Goal: Feedback & Contribution: Leave review/rating

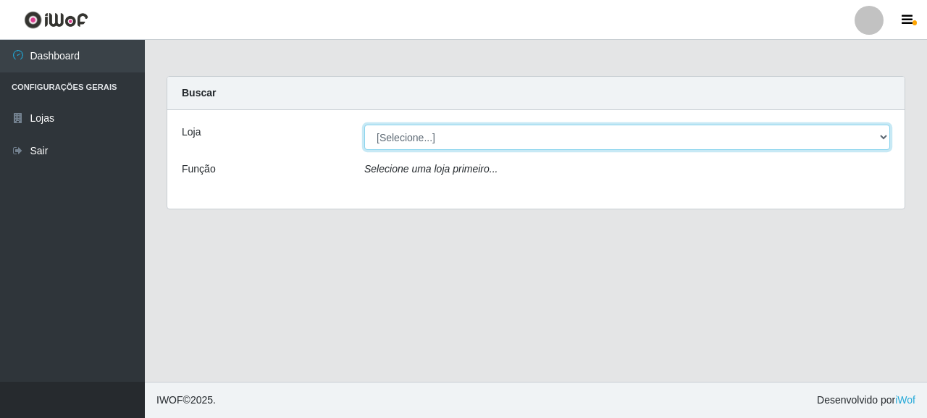
click at [642, 144] on select "[Selecione...] Supermercado Queiroz - [GEOGRAPHIC_DATA]" at bounding box center [627, 137] width 526 height 25
select select "496"
click at [364, 125] on select "[Selecione...] Supermercado Queiroz - [GEOGRAPHIC_DATA]" at bounding box center [627, 137] width 526 height 25
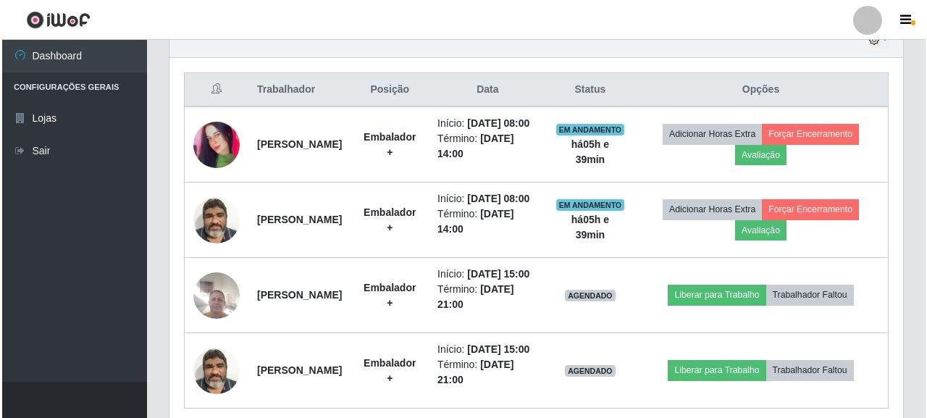
scroll to position [511, 0]
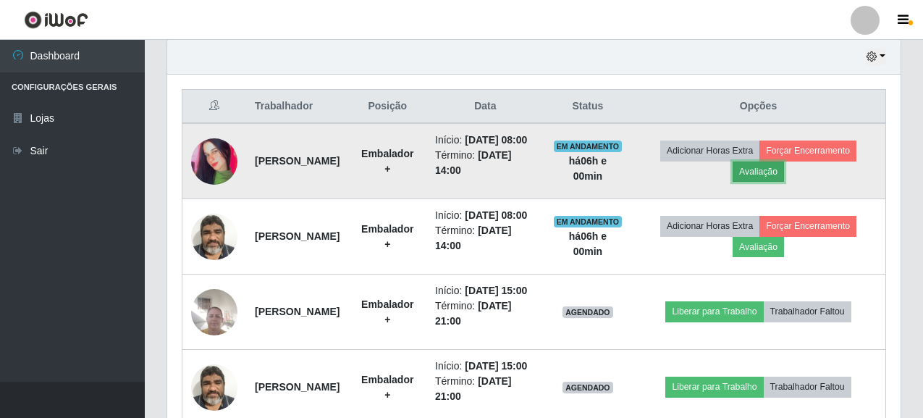
click at [779, 174] on button "Avaliação" at bounding box center [758, 172] width 51 height 20
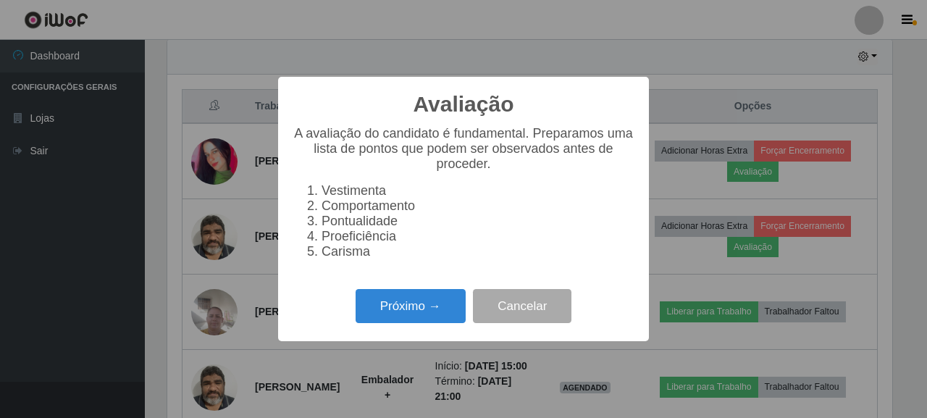
scroll to position [301, 725]
click at [395, 319] on button "Próximo →" at bounding box center [411, 306] width 110 height 34
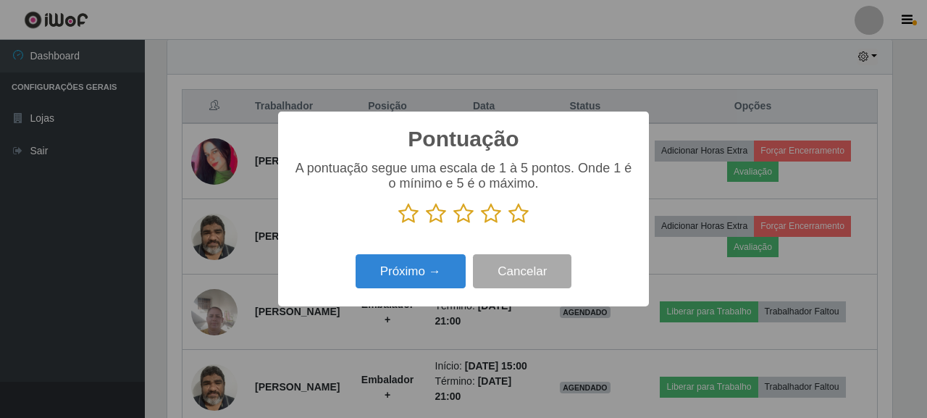
scroll to position [723980, 723556]
click at [511, 217] on icon at bounding box center [518, 214] width 20 height 22
click at [508, 225] on input "radio" at bounding box center [508, 225] width 0 height 0
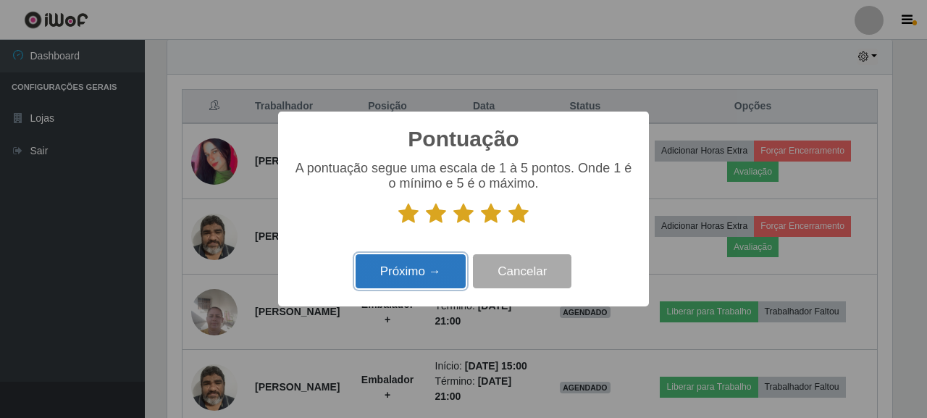
click at [413, 264] on button "Próximo →" at bounding box center [411, 271] width 110 height 34
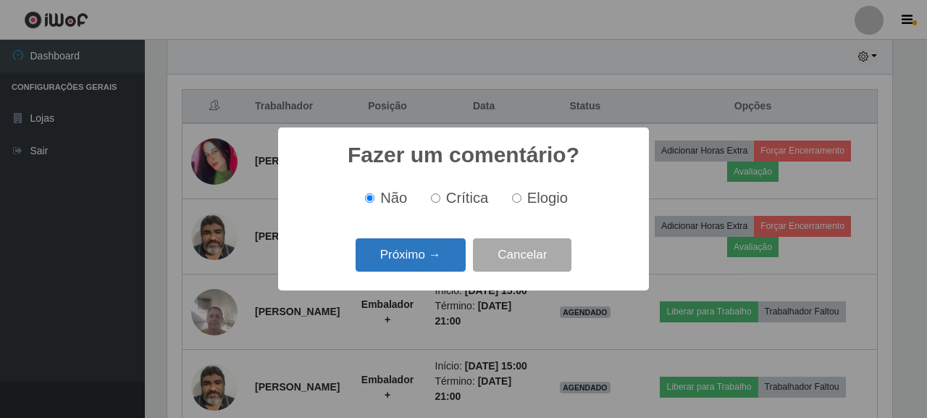
click at [427, 262] on button "Próximo →" at bounding box center [411, 255] width 110 height 34
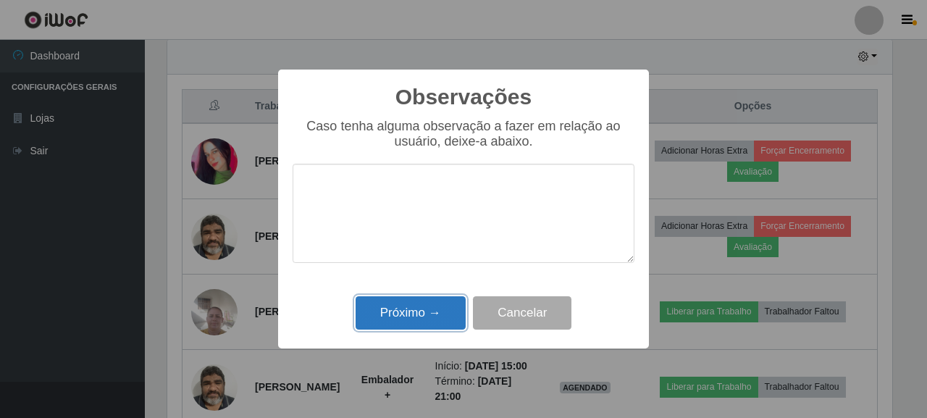
click at [380, 300] on button "Próximo →" at bounding box center [411, 313] width 110 height 34
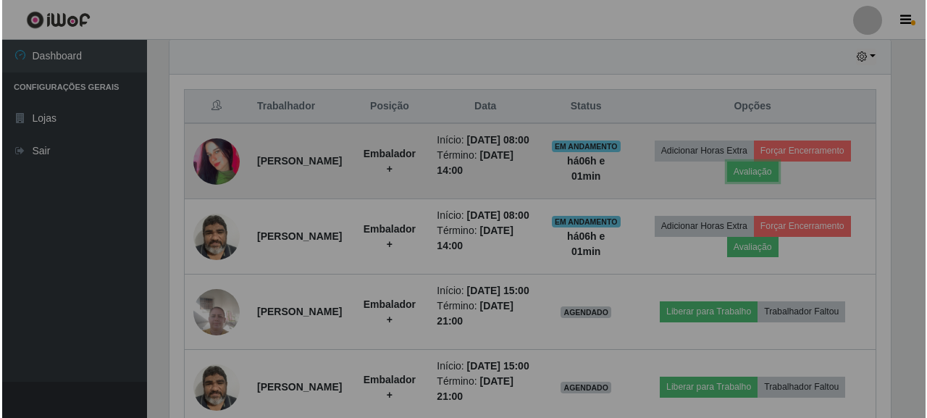
scroll to position [301, 734]
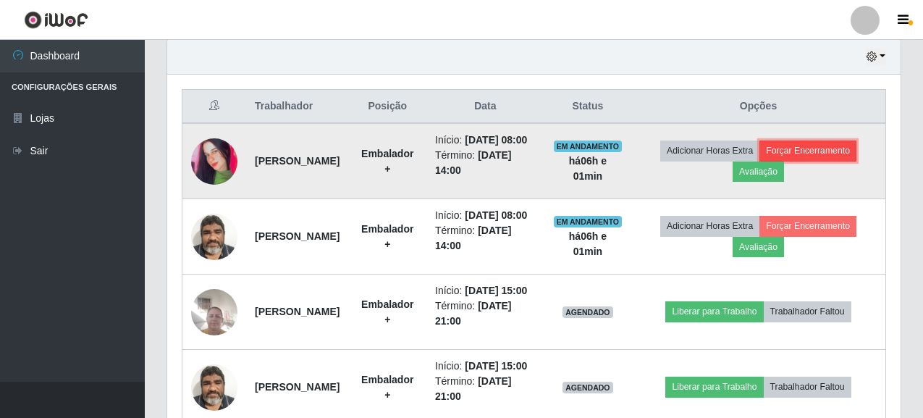
click at [810, 159] on button "Forçar Encerramento" at bounding box center [808, 151] width 97 height 20
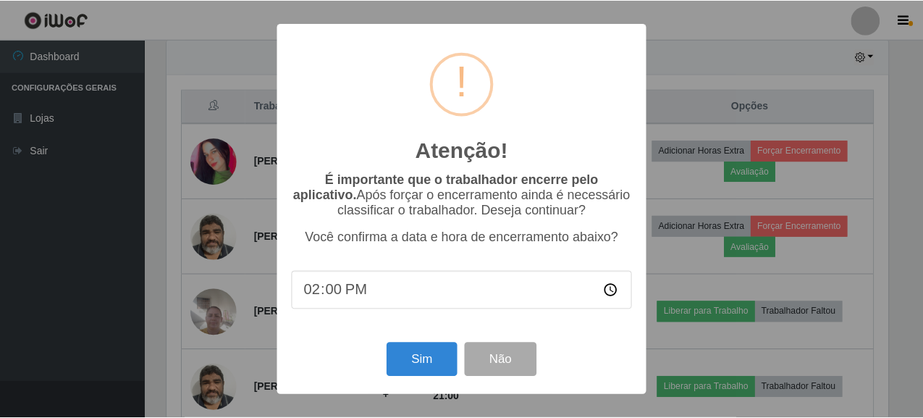
scroll to position [301, 725]
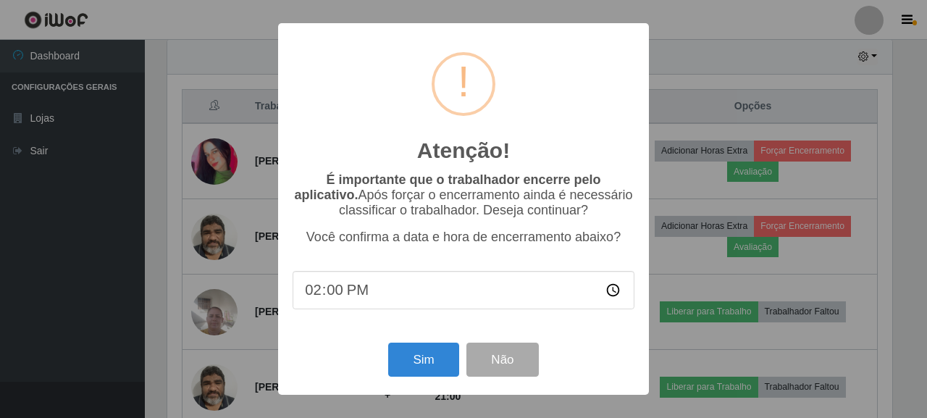
click at [404, 343] on div "Sim Não" at bounding box center [464, 359] width 342 height 41
click at [406, 359] on button "Sim" at bounding box center [423, 360] width 70 height 34
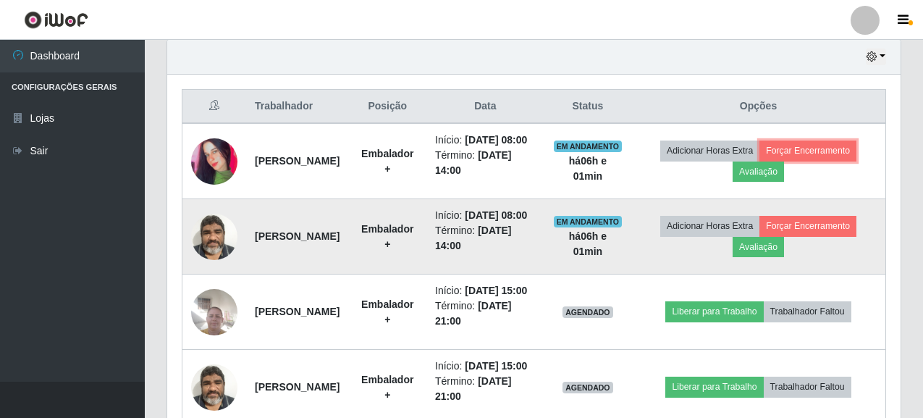
scroll to position [301, 734]
click at [764, 257] on button "Avaliação" at bounding box center [758, 247] width 51 height 20
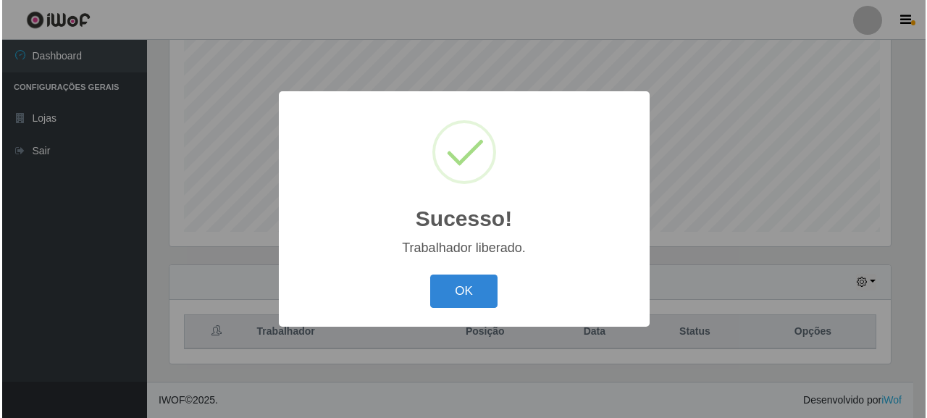
scroll to position [286, 0]
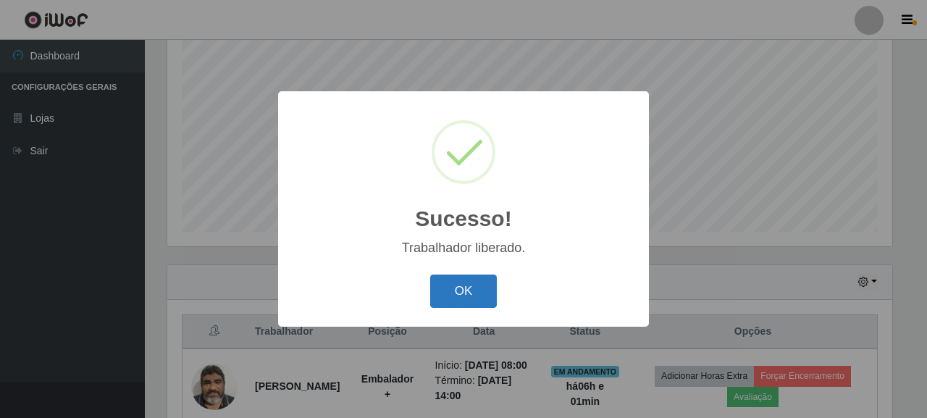
click at [440, 281] on button "OK" at bounding box center [463, 292] width 67 height 34
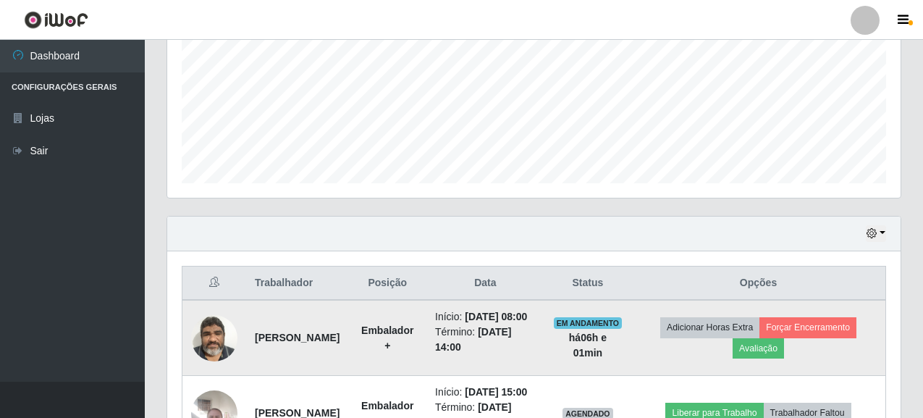
scroll to position [431, 0]
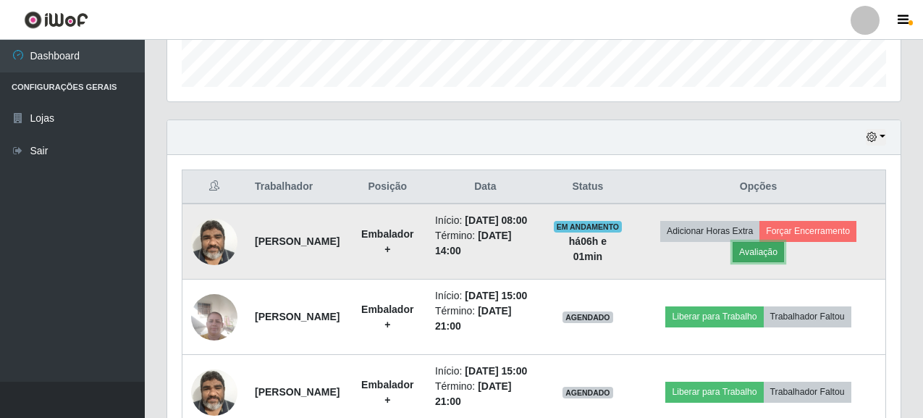
click at [776, 251] on button "Avaliação" at bounding box center [758, 252] width 51 height 20
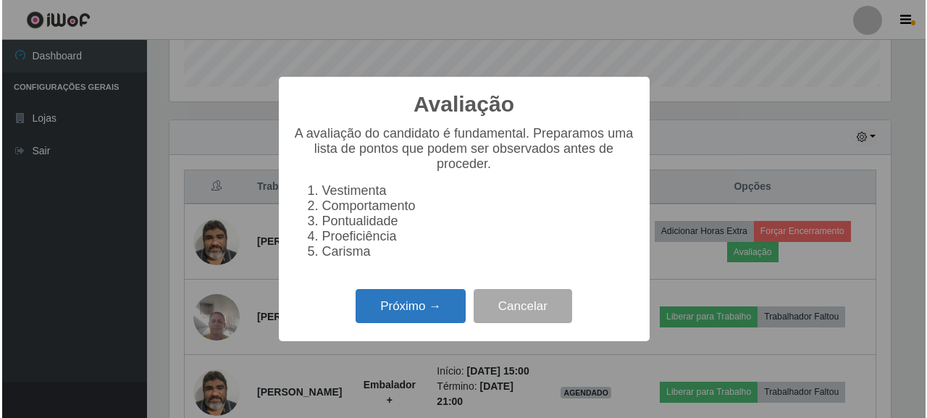
scroll to position [301, 725]
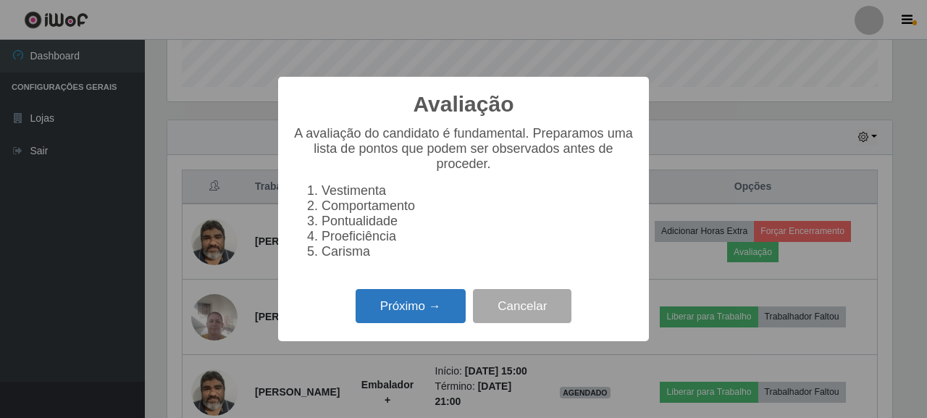
click at [398, 316] on button "Próximo →" at bounding box center [411, 306] width 110 height 34
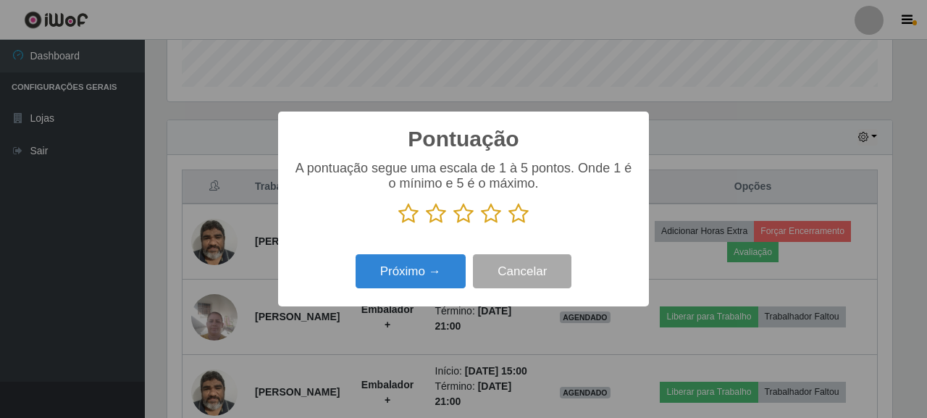
click at [511, 212] on icon at bounding box center [518, 214] width 20 height 22
click at [508, 225] on input "radio" at bounding box center [508, 225] width 0 height 0
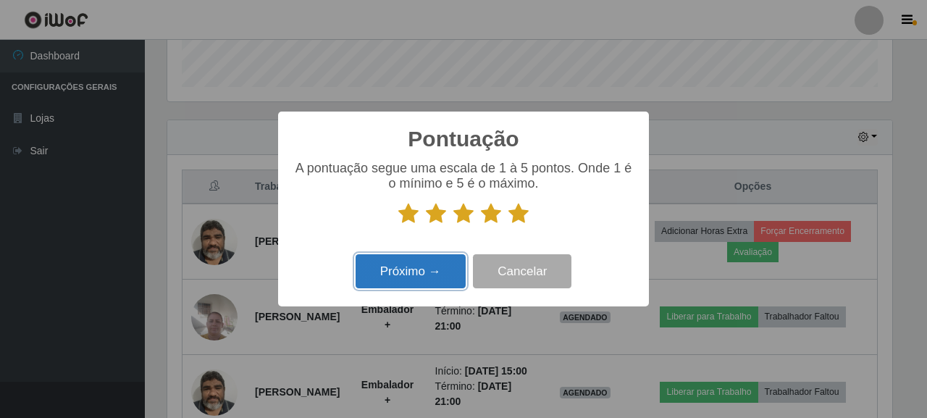
click at [433, 264] on button "Próximo →" at bounding box center [411, 271] width 110 height 34
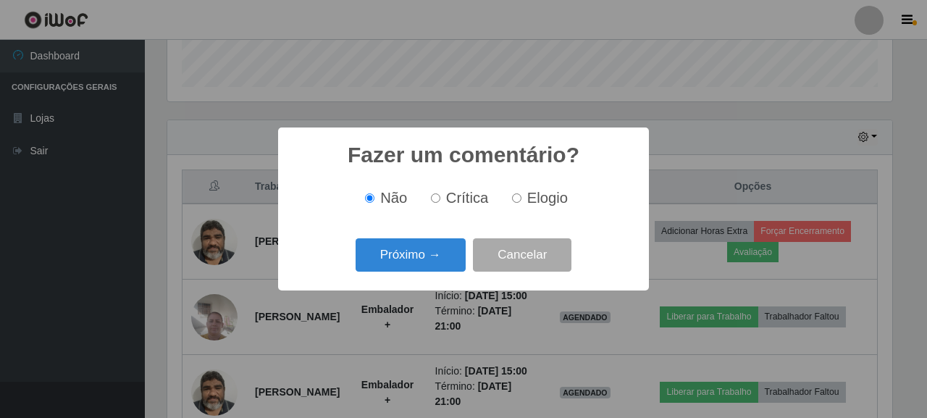
click at [433, 264] on button "Próximo →" at bounding box center [411, 255] width 110 height 34
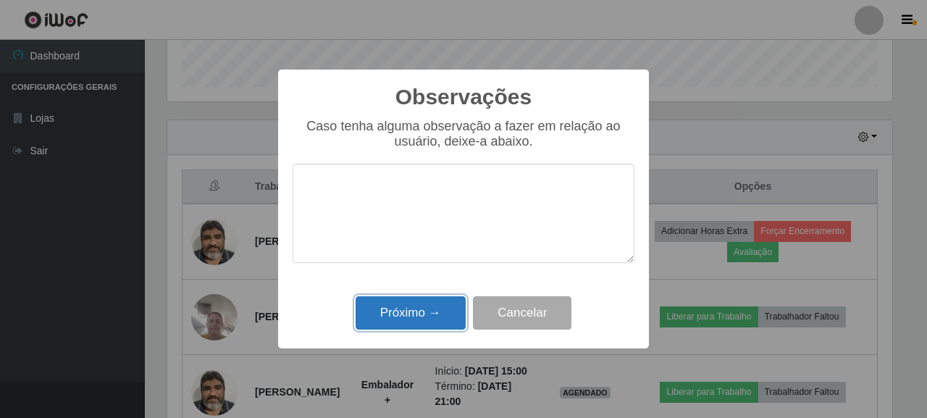
click at [371, 327] on button "Próximo →" at bounding box center [411, 313] width 110 height 34
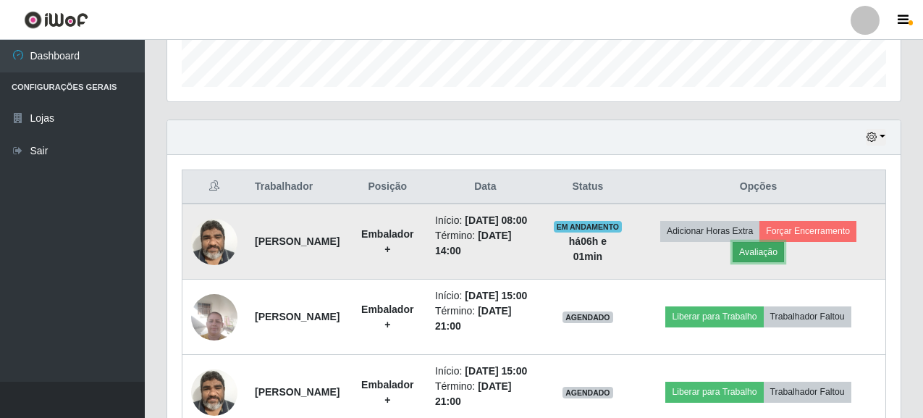
scroll to position [301, 734]
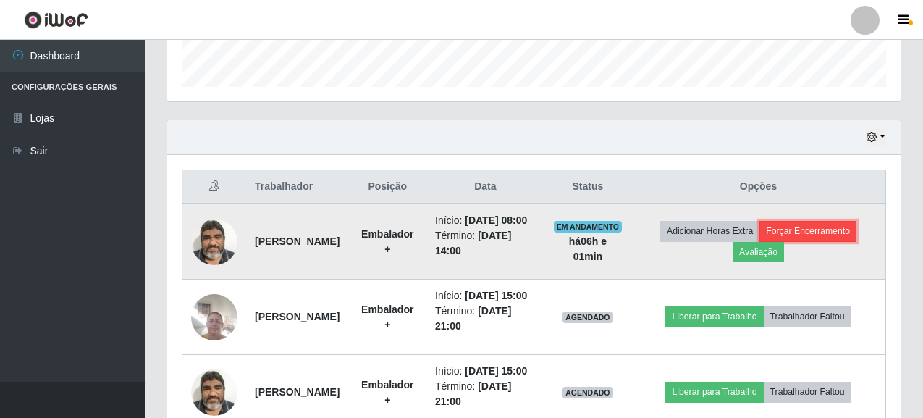
click at [786, 241] on button "Forçar Encerramento" at bounding box center [808, 231] width 97 height 20
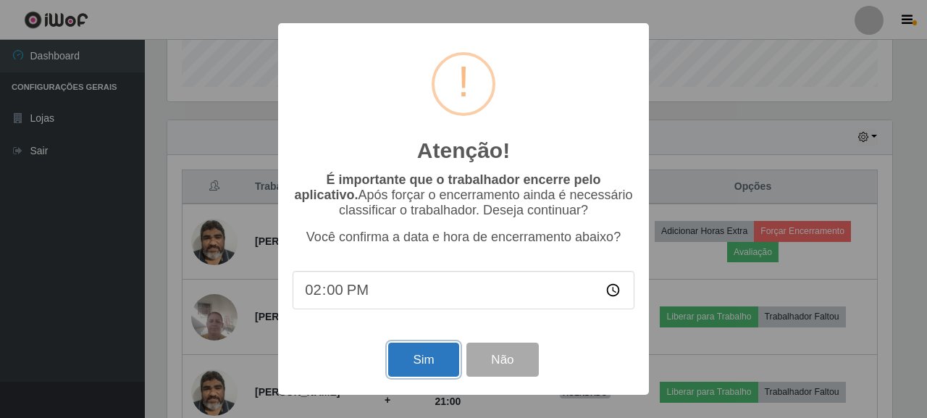
click at [415, 364] on button "Sim" at bounding box center [423, 360] width 70 height 34
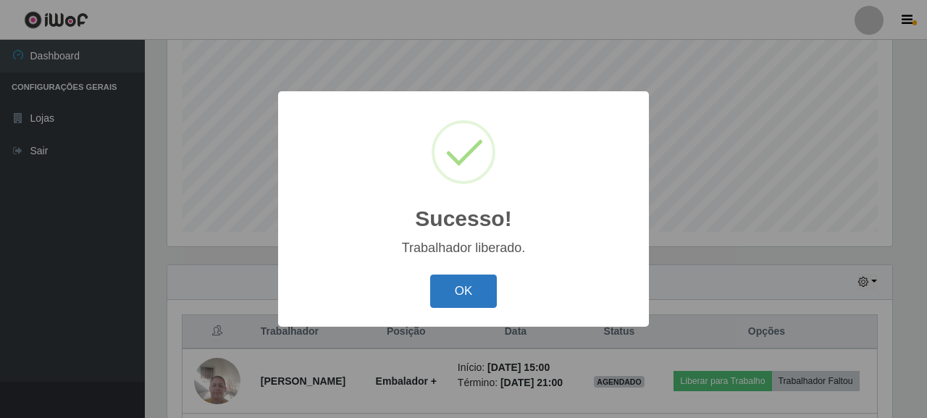
click at [479, 295] on button "OK" at bounding box center [463, 292] width 67 height 34
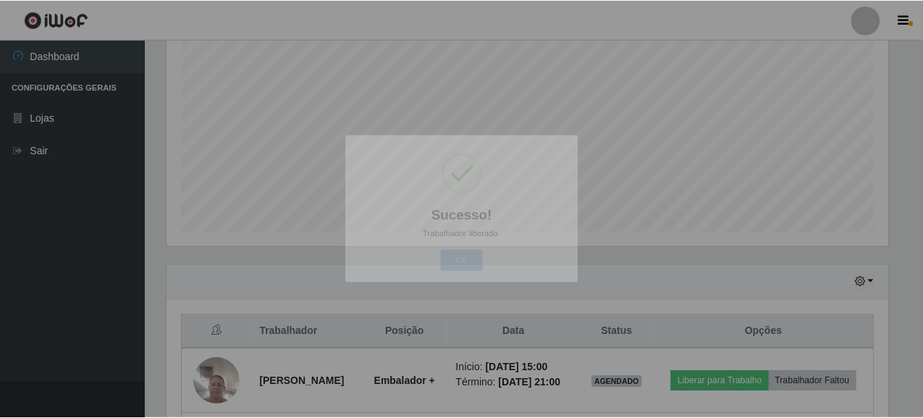
scroll to position [0, 0]
